Goal: Transaction & Acquisition: Purchase product/service

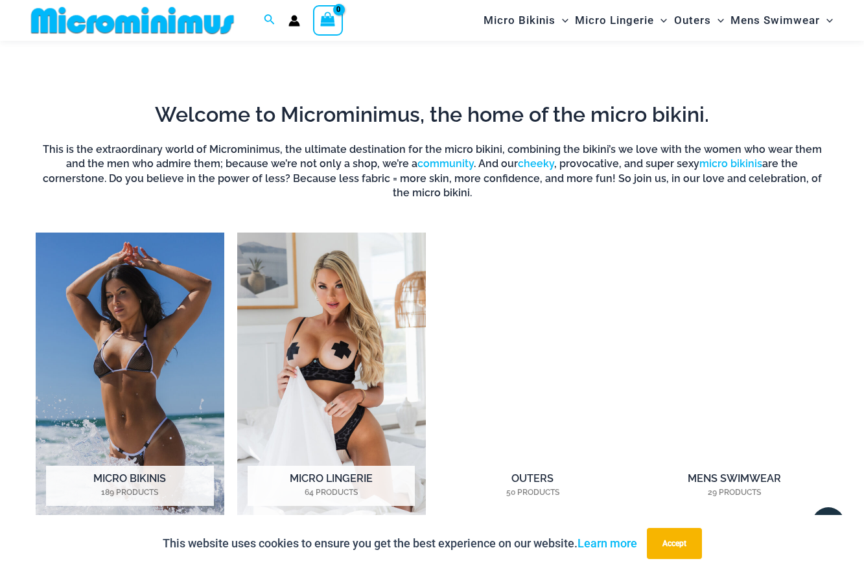
scroll to position [861, 0]
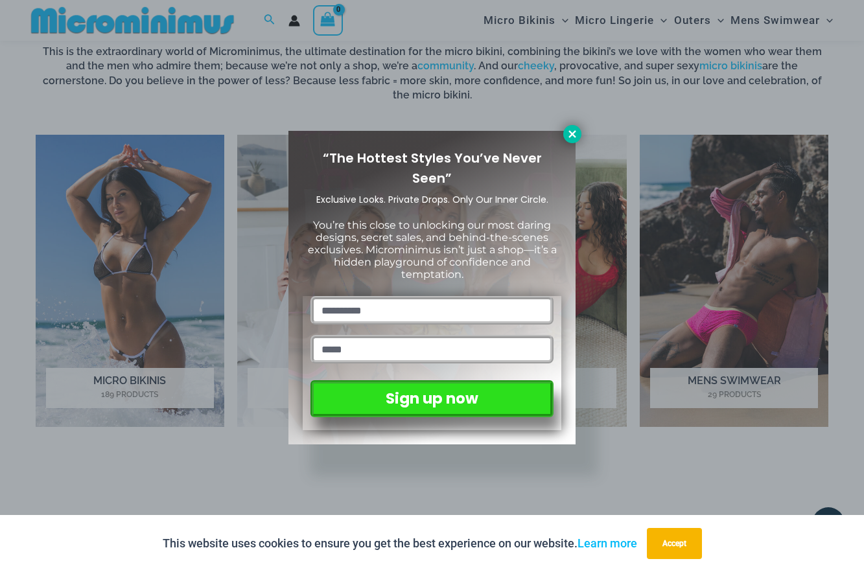
click at [574, 137] on icon at bounding box center [572, 134] width 12 height 12
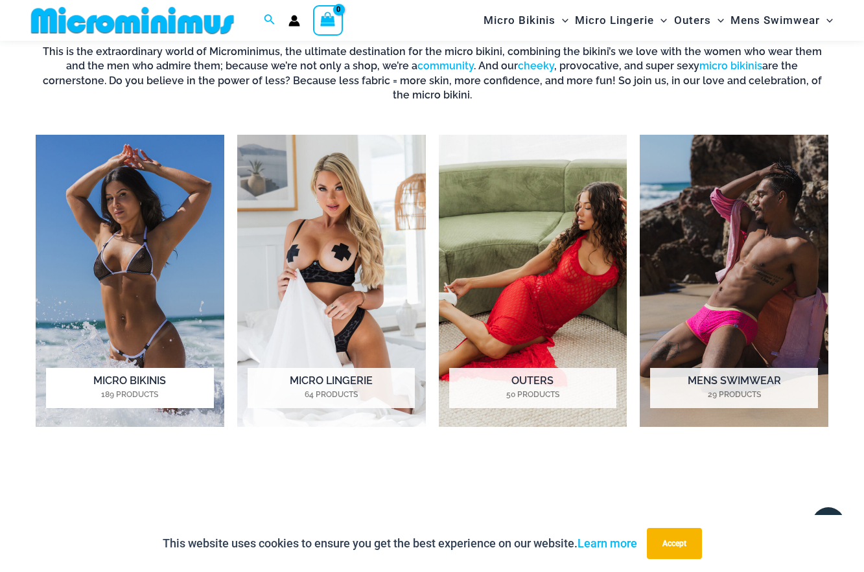
click at [128, 255] on img "Visit product category Micro Bikinis" at bounding box center [130, 281] width 189 height 292
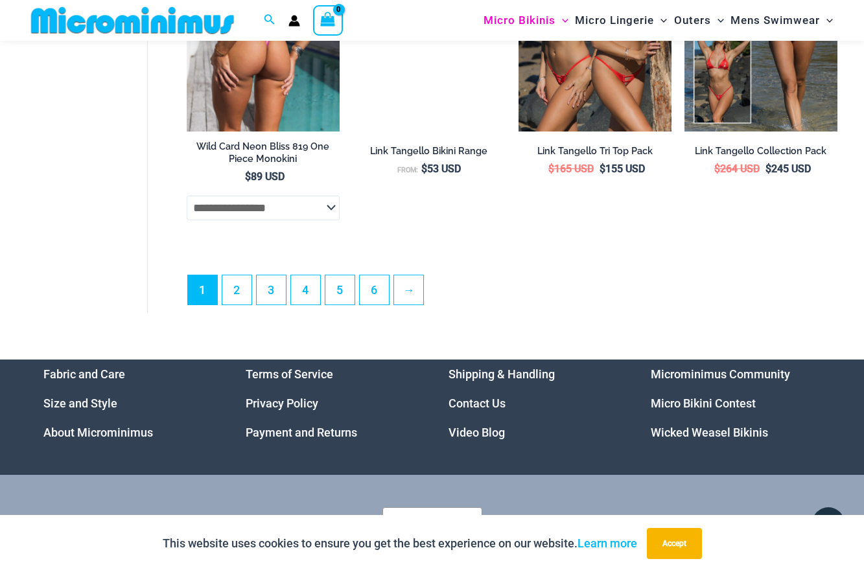
scroll to position [3189, 0]
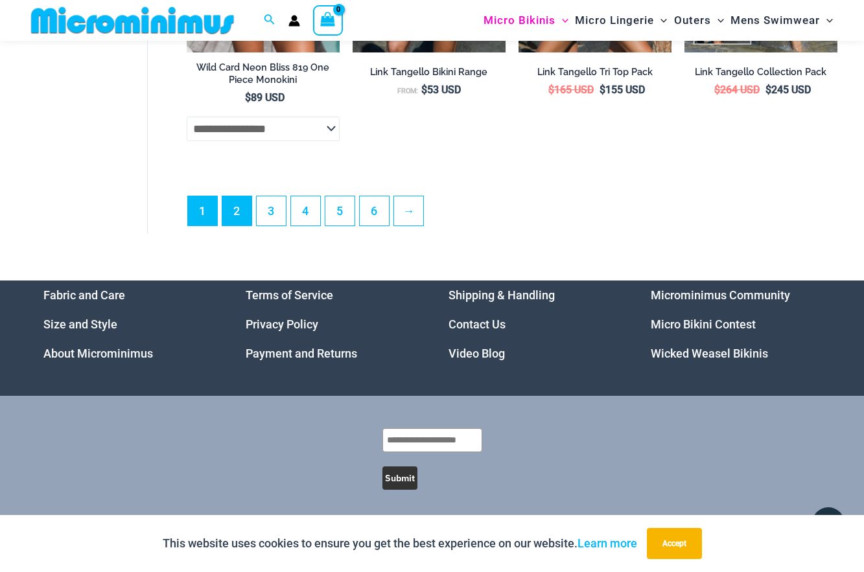
click at [230, 212] on link "2" at bounding box center [236, 210] width 29 height 29
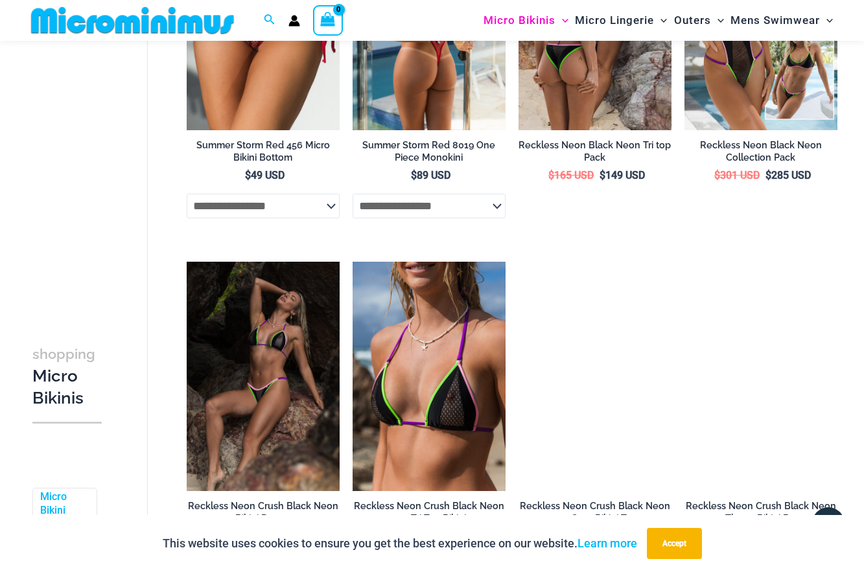
scroll to position [1841, 0]
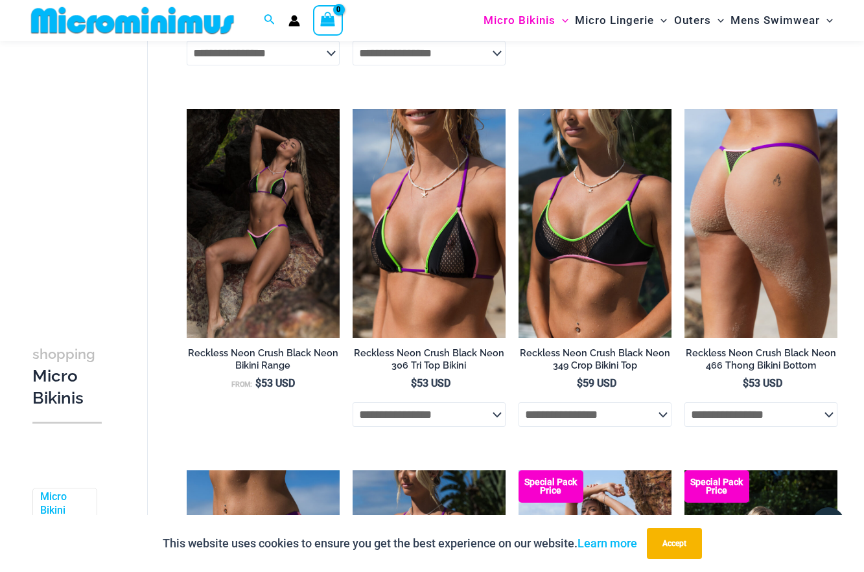
click at [772, 185] on img at bounding box center [760, 223] width 153 height 229
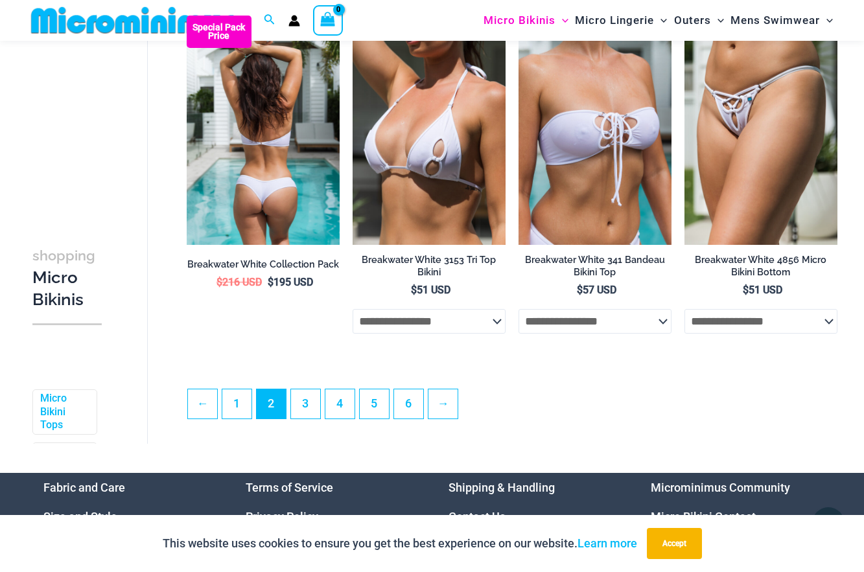
scroll to position [2656, 0]
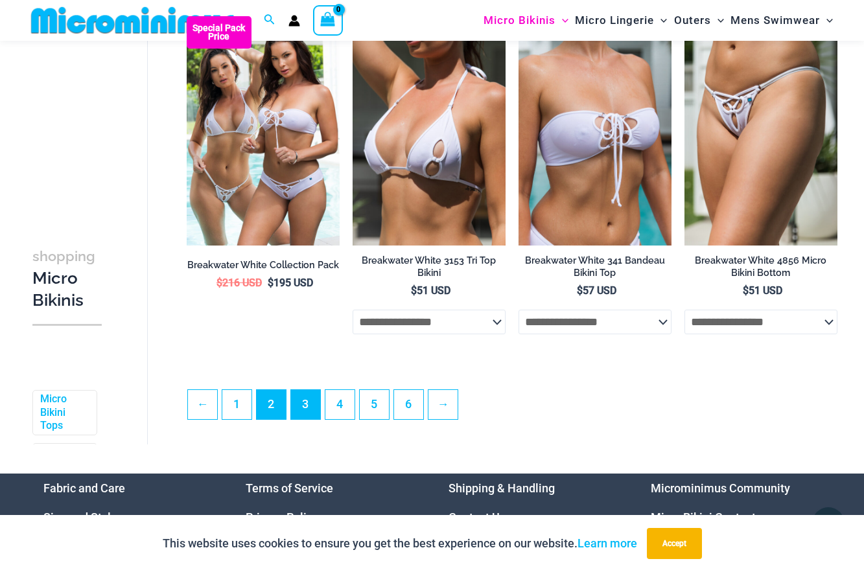
click at [305, 393] on link "3" at bounding box center [305, 404] width 29 height 29
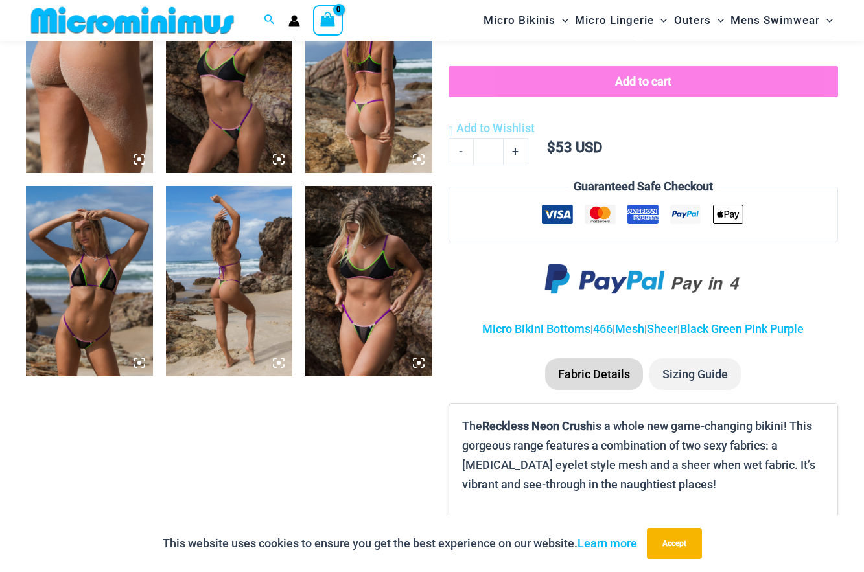
scroll to position [826, 0]
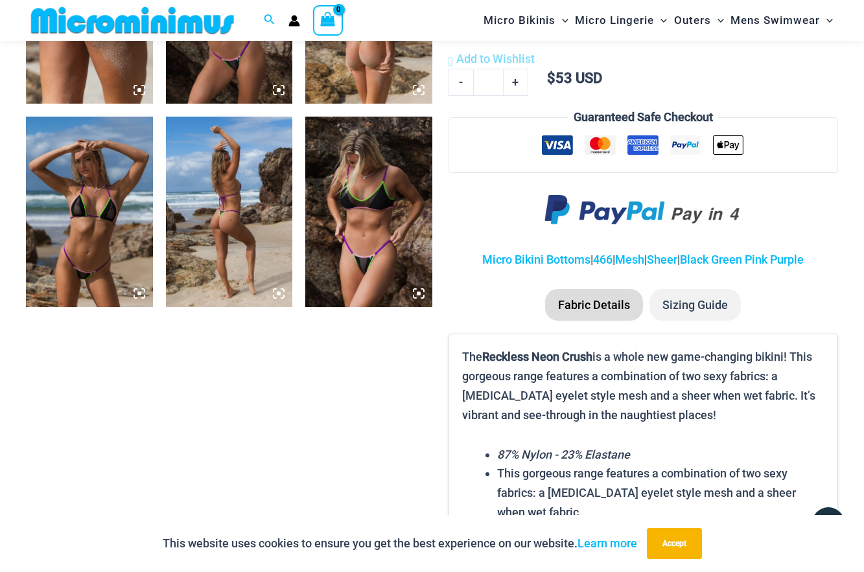
click at [376, 227] on img at bounding box center [368, 212] width 127 height 190
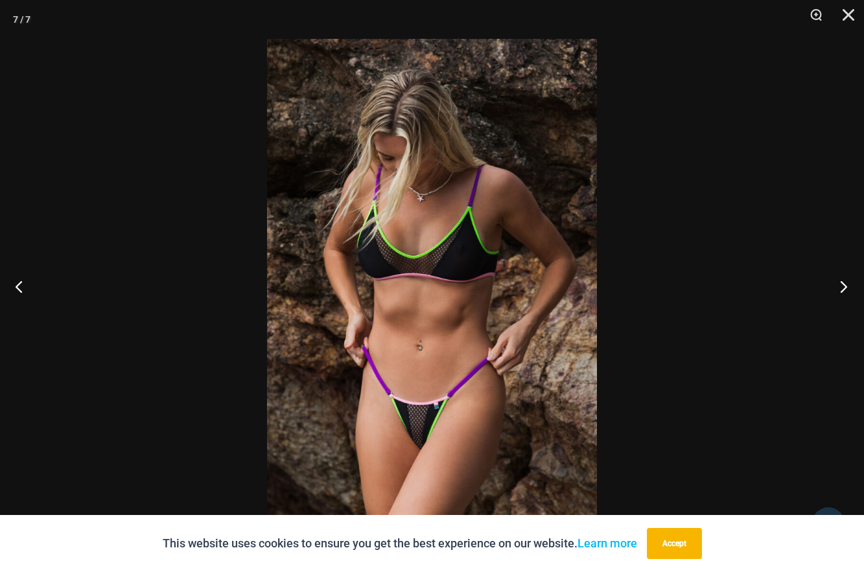
click at [855, 283] on button "Next" at bounding box center [839, 286] width 49 height 65
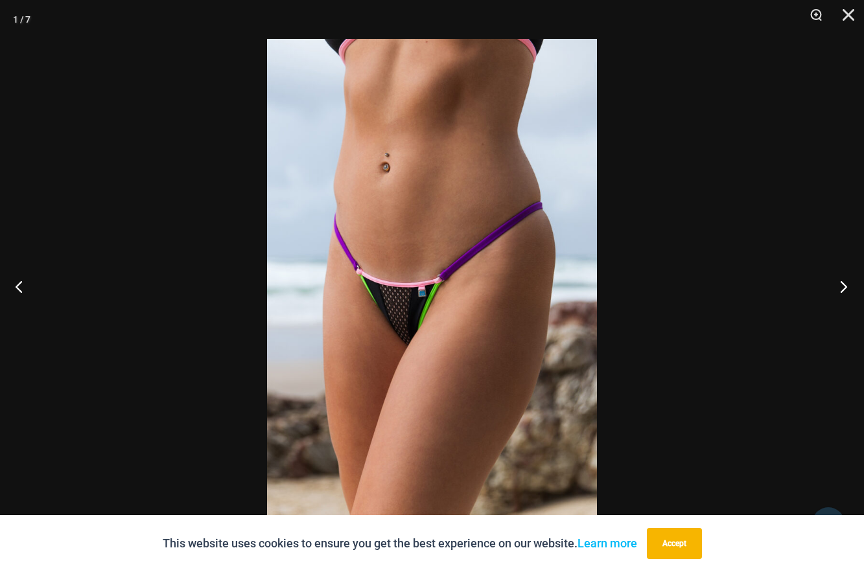
click at [855, 283] on button "Next" at bounding box center [839, 286] width 49 height 65
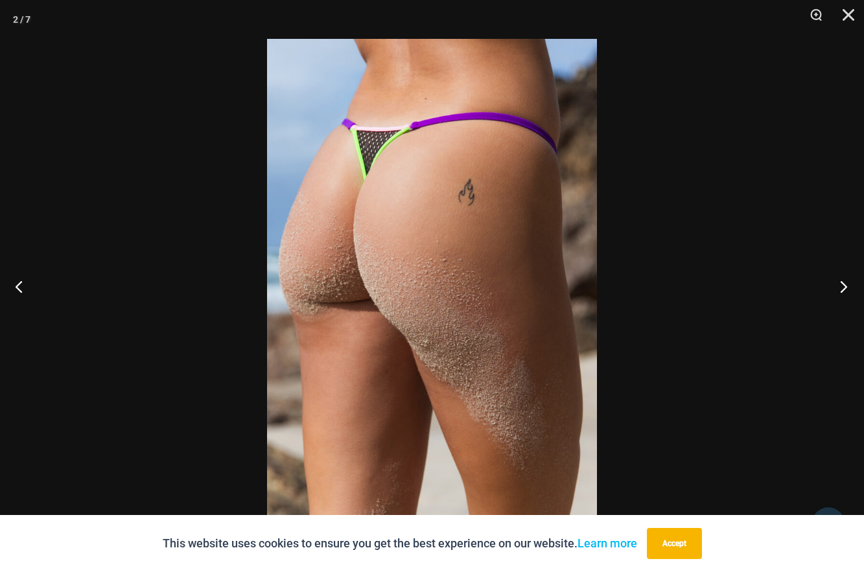
click at [855, 283] on button "Next" at bounding box center [839, 286] width 49 height 65
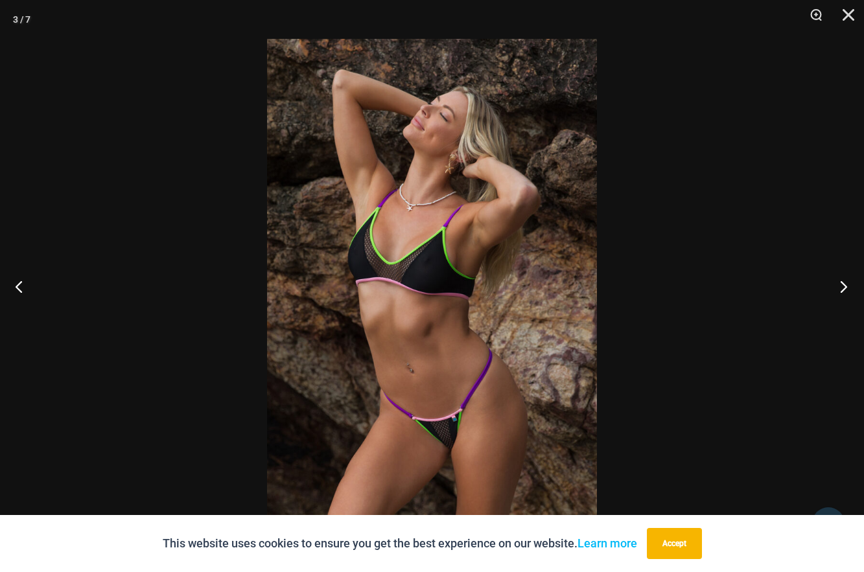
click at [855, 283] on button "Next" at bounding box center [839, 286] width 49 height 65
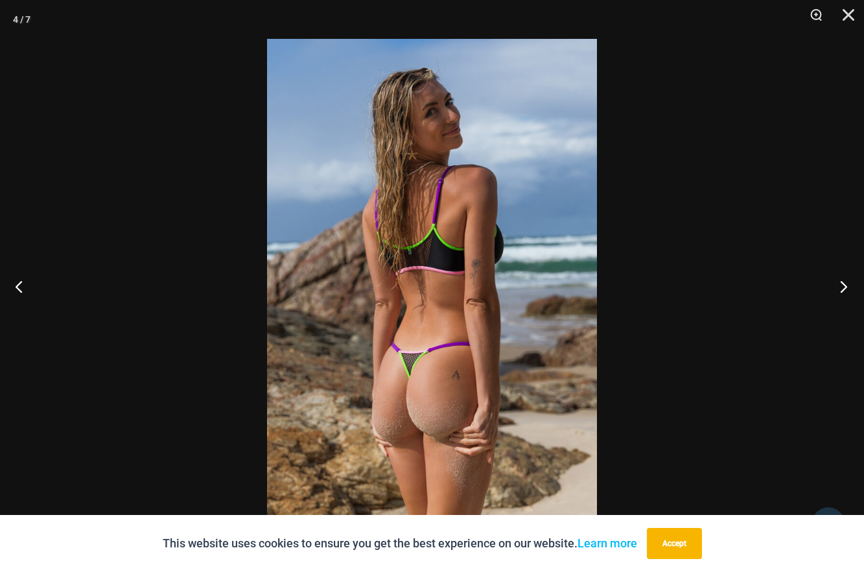
click at [855, 283] on button "Next" at bounding box center [839, 286] width 49 height 65
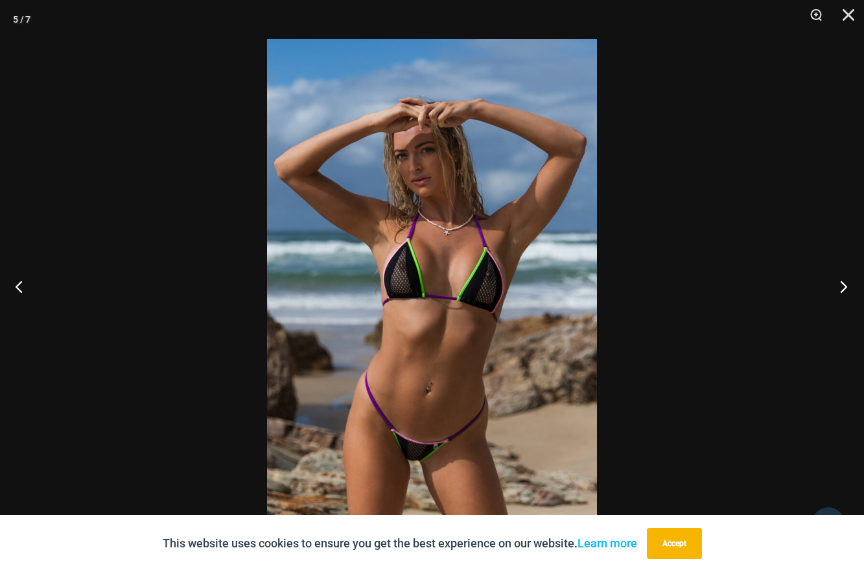
click at [855, 283] on button "Next" at bounding box center [839, 286] width 49 height 65
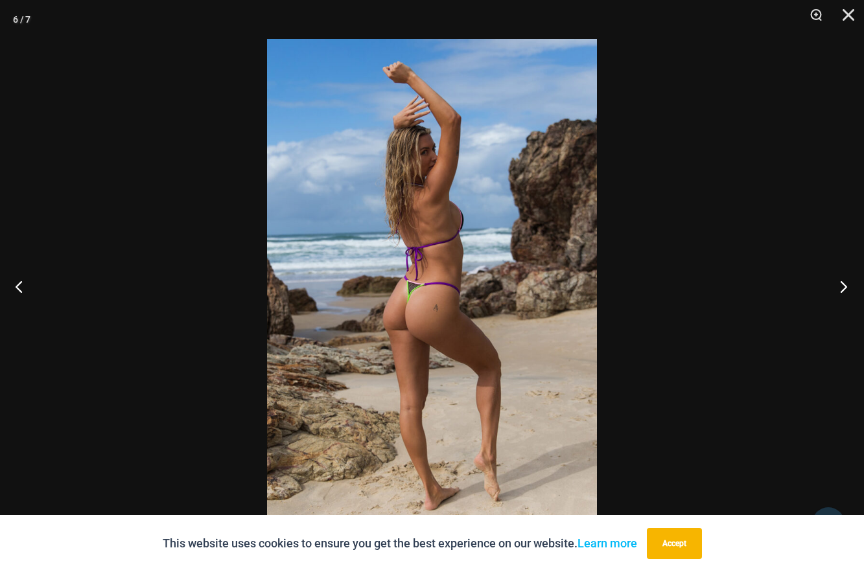
click at [855, 283] on button "Next" at bounding box center [839, 286] width 49 height 65
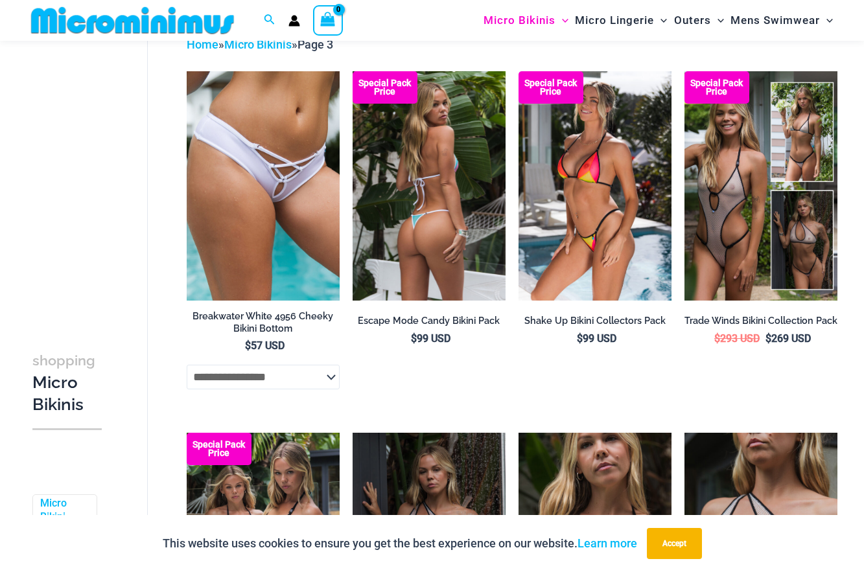
scroll to position [98, 0]
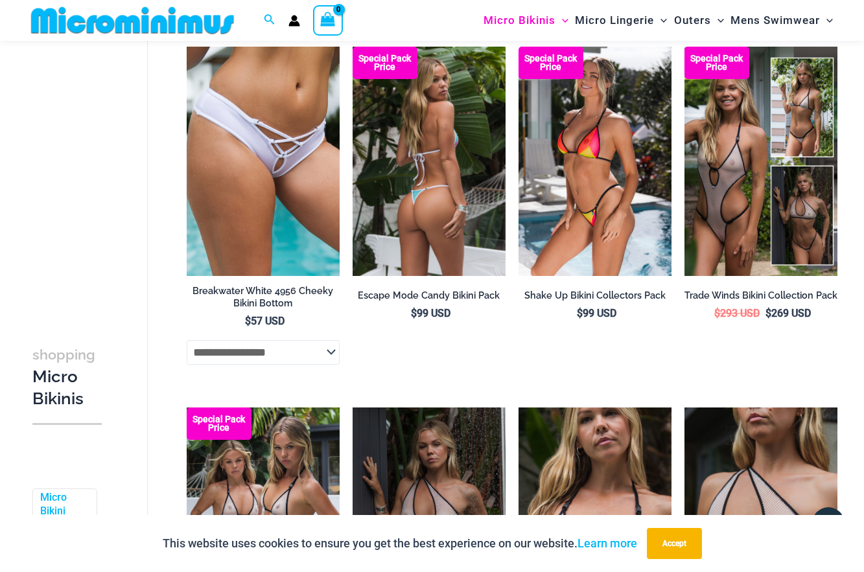
click at [481, 201] on img at bounding box center [429, 161] width 153 height 229
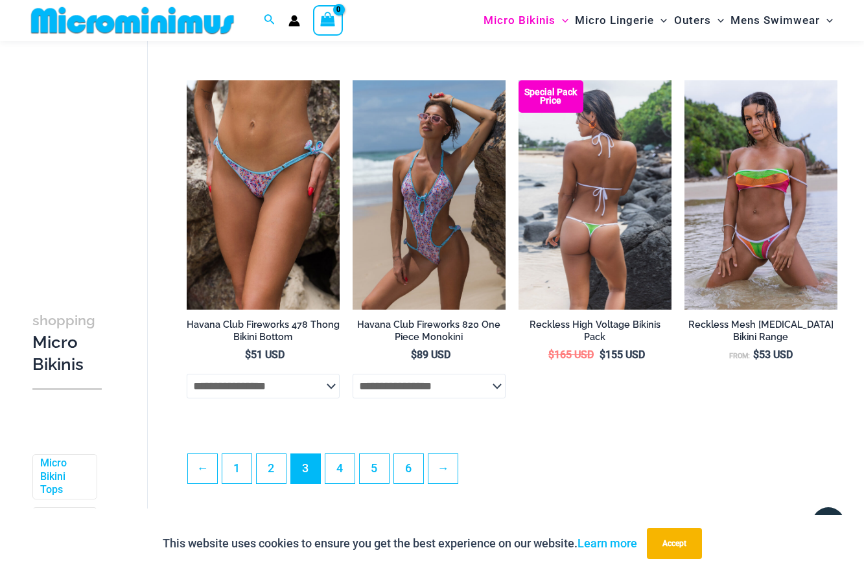
scroll to position [2590, 0]
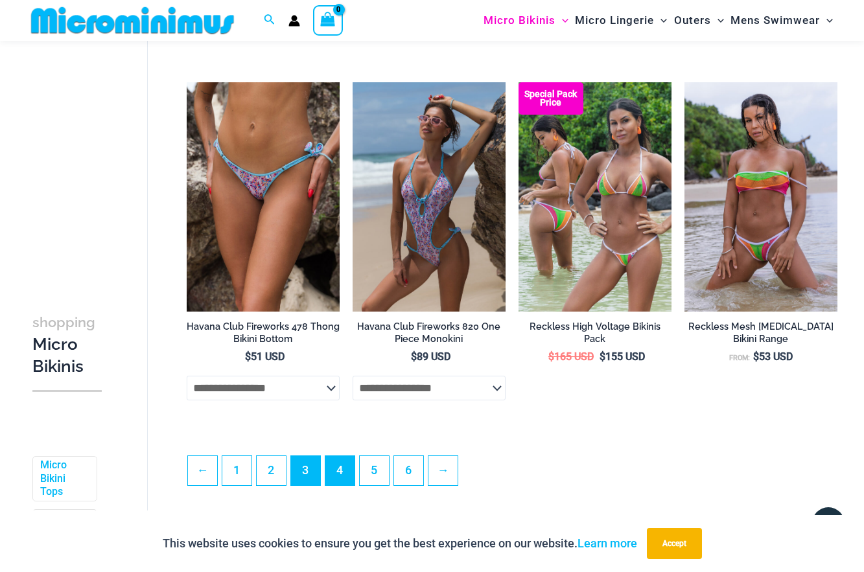
click at [334, 478] on link "4" at bounding box center [339, 470] width 29 height 29
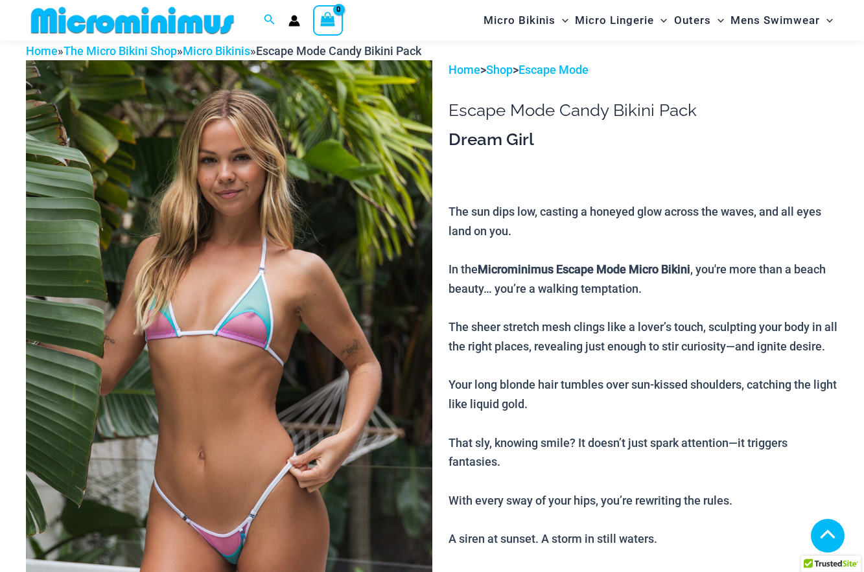
scroll to position [213, 0]
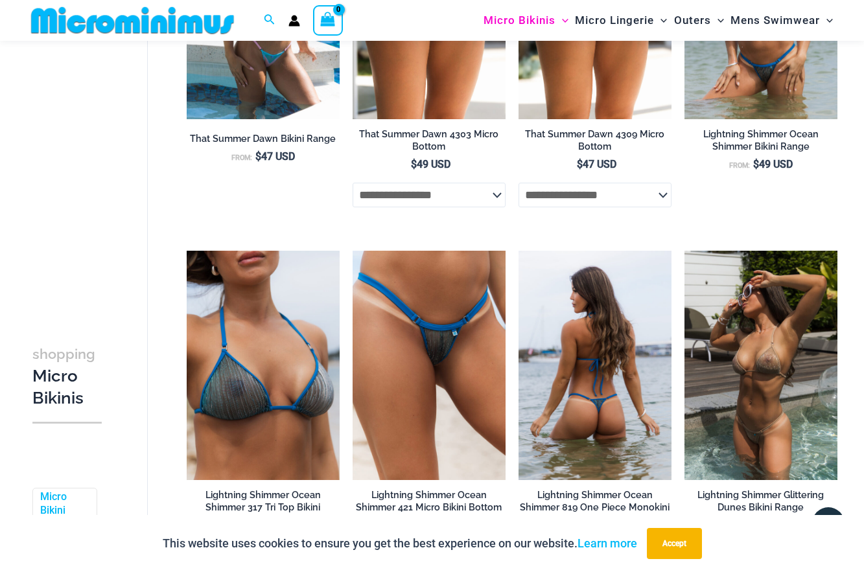
scroll to position [2735, 0]
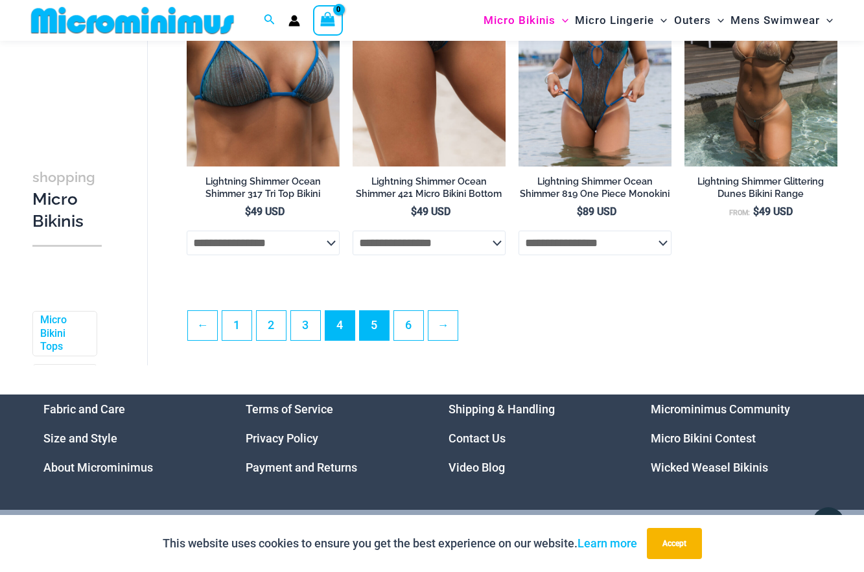
click at [380, 327] on link "5" at bounding box center [374, 325] width 29 height 29
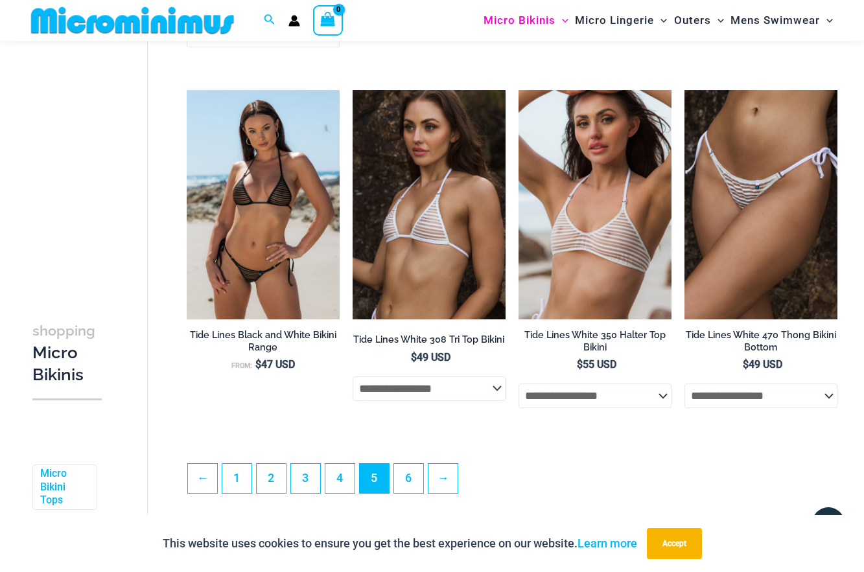
scroll to position [2624, 0]
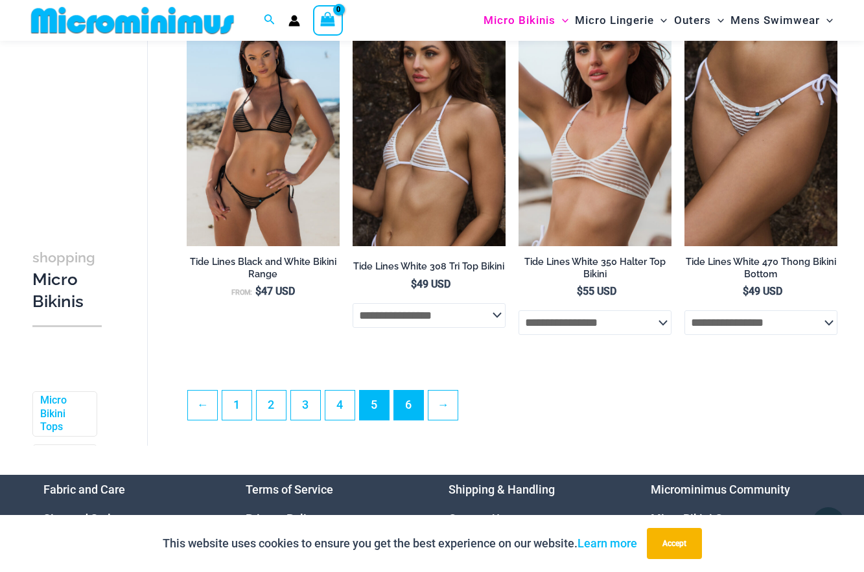
click at [414, 406] on link "6" at bounding box center [408, 405] width 29 height 29
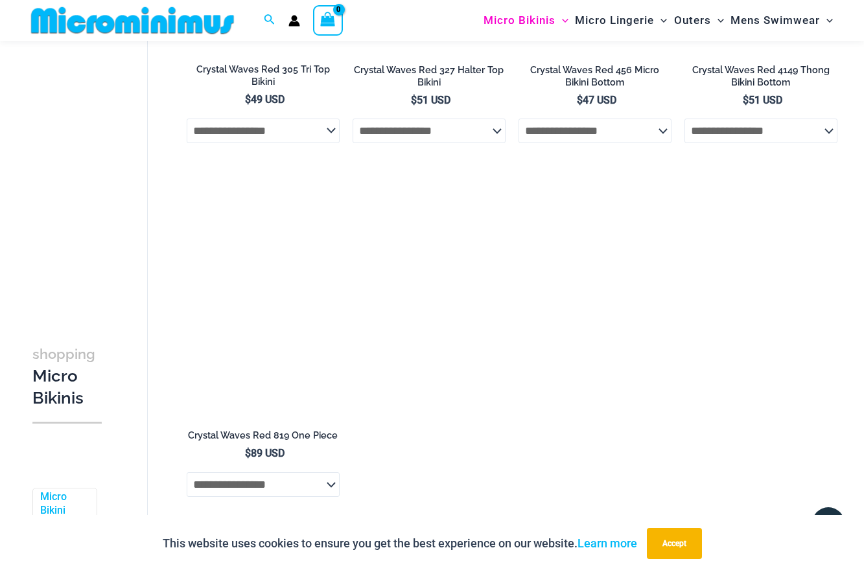
scroll to position [2763, 0]
